Goal: Transaction & Acquisition: Purchase product/service

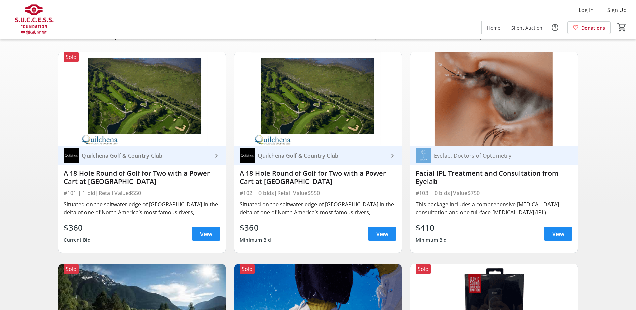
scroll to position [34, 0]
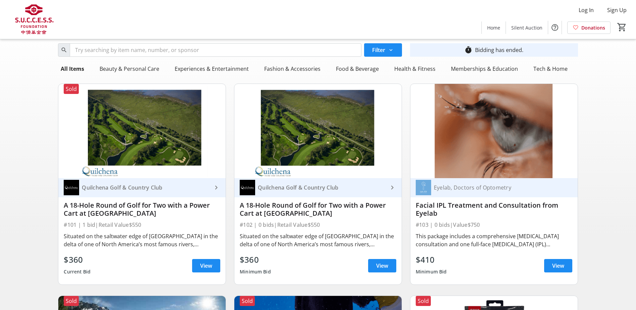
scroll to position [0, 0]
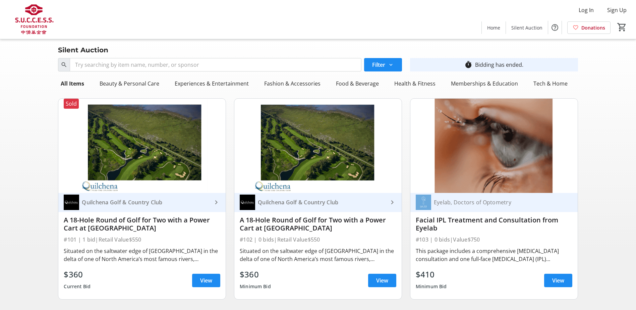
drag, startPoint x: 259, startPoint y: 277, endPoint x: 240, endPoint y: 275, distance: 19.0
click at [240, 275] on div "$360" at bounding box center [255, 274] width 31 height 12
drag, startPoint x: 240, startPoint y: 275, endPoint x: 244, endPoint y: 274, distance: 4.4
click at [244, 274] on div "$360" at bounding box center [255, 274] width 31 height 12
drag, startPoint x: 257, startPoint y: 273, endPoint x: 241, endPoint y: 276, distance: 15.9
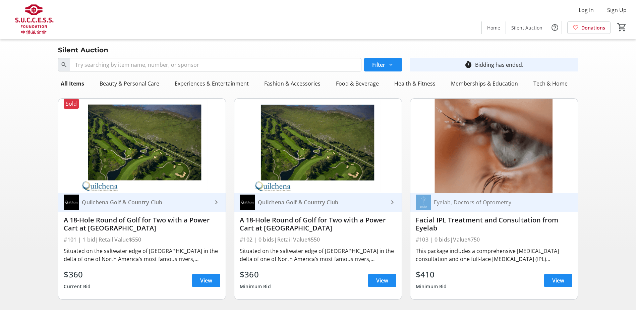
click at [241, 276] on div "$360" at bounding box center [255, 274] width 31 height 12
drag, startPoint x: 241, startPoint y: 276, endPoint x: 251, endPoint y: 276, distance: 10.1
click at [251, 276] on div "$360" at bounding box center [255, 274] width 31 height 12
drag, startPoint x: 265, startPoint y: 274, endPoint x: 240, endPoint y: 275, distance: 25.5
click at [240, 275] on div "$360" at bounding box center [255, 274] width 31 height 12
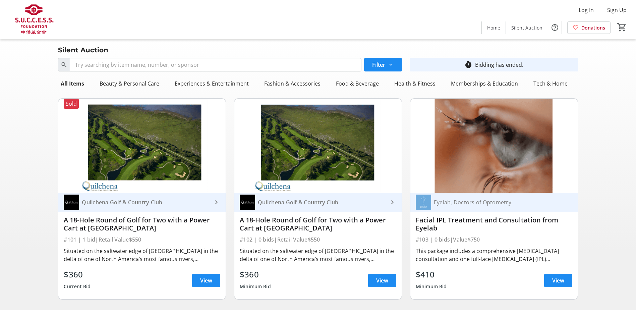
drag, startPoint x: 240, startPoint y: 275, endPoint x: 256, endPoint y: 276, distance: 16.5
click at [256, 276] on div "$360" at bounding box center [255, 274] width 31 height 12
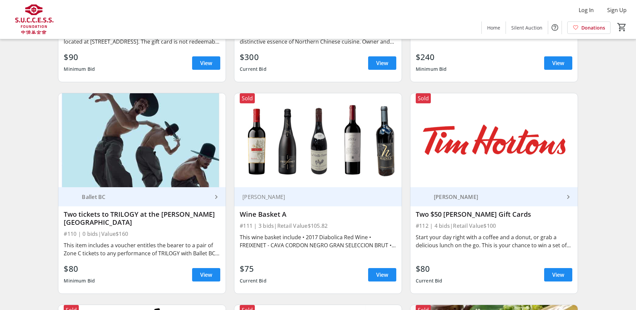
scroll to position [637, 0]
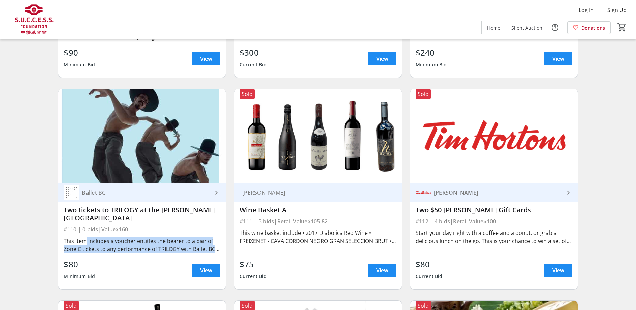
drag, startPoint x: 210, startPoint y: 251, endPoint x: 82, endPoint y: 241, distance: 128.4
click at [82, 241] on div "This item includes a voucher entitles the bearer to a pair of Zone C tickets to…" at bounding box center [142, 245] width 157 height 16
drag, startPoint x: 82, startPoint y: 241, endPoint x: 122, endPoint y: 242, distance: 39.9
click at [122, 242] on div "This item includes a voucher entitles the bearer to a pair of Zone C tickets to…" at bounding box center [142, 245] width 157 height 16
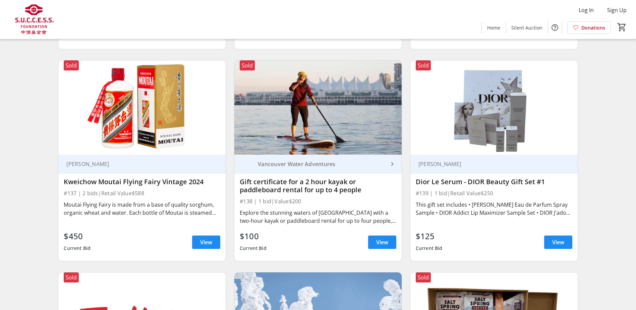
scroll to position [2547, 0]
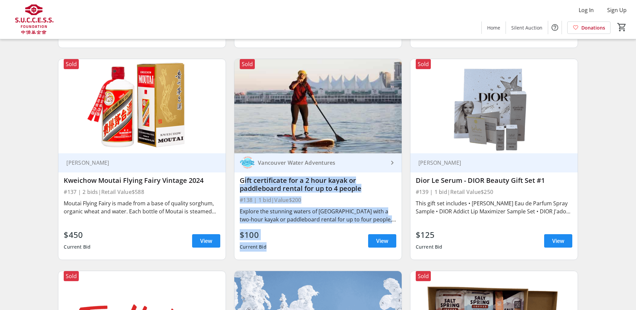
drag, startPoint x: 270, startPoint y: 240, endPoint x: 241, endPoint y: 175, distance: 71.3
click at [241, 175] on div "Vancouver Water Adventures keyboard_arrow_right Gift certificate for a 2 hour k…" at bounding box center [317, 206] width 167 height 106
click at [241, 176] on div "Gift certificate for a 2 hour kayak or paddleboard rental for up to 4 people" at bounding box center [318, 184] width 157 height 16
drag, startPoint x: 241, startPoint y: 173, endPoint x: 279, endPoint y: 242, distance: 78.2
click at [279, 242] on div "Vancouver Water Adventures keyboard_arrow_right Gift certificate for a 2 hour k…" at bounding box center [317, 206] width 167 height 106
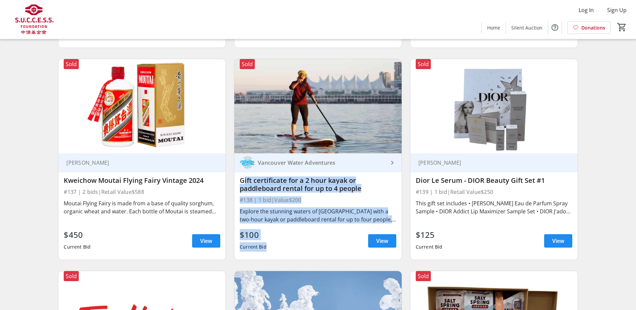
click at [279, 240] on div "$100 Current Bid View" at bounding box center [318, 241] width 157 height 24
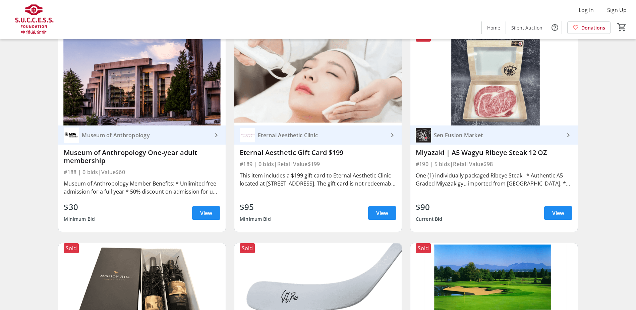
scroll to position [6134, 0]
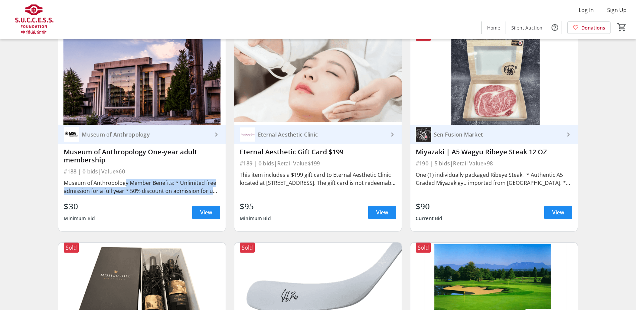
drag, startPoint x: 123, startPoint y: 169, endPoint x: 132, endPoint y: 180, distance: 14.8
click at [132, 180] on div "Museum of Anthropology keyboard_arrow_right Museum of Anthropology One-year adu…" at bounding box center [141, 178] width 167 height 106
click at [165, 200] on div "$30 Minimum Bid View" at bounding box center [142, 212] width 157 height 24
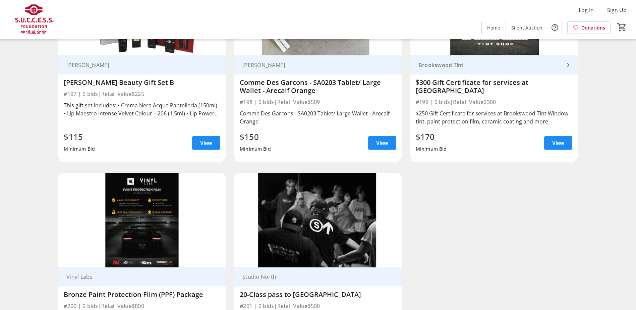
scroll to position [6898, 0]
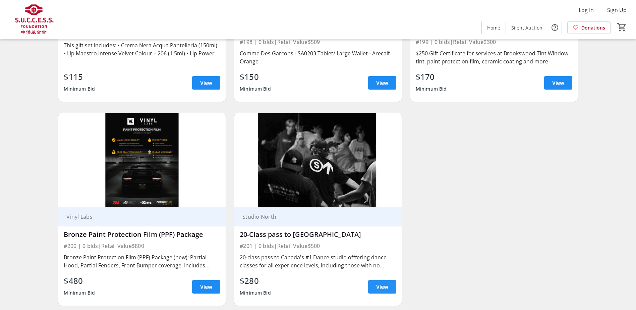
click at [389, 279] on span at bounding box center [382, 287] width 28 height 16
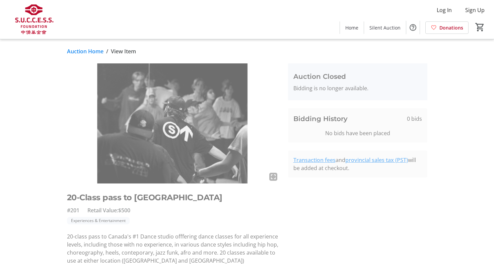
click at [87, 45] on div "Auction Home / View Item fullscreen 20-Class pass to Studio North #201 Retail V…" at bounding box center [247, 181] width 442 height 284
click at [83, 50] on link "Auction Home" at bounding box center [85, 51] width 37 height 8
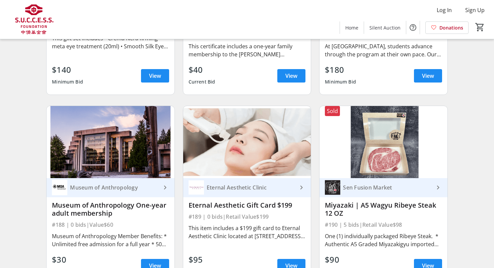
scroll to position [5545, 0]
